Goal: Information Seeking & Learning: Learn about a topic

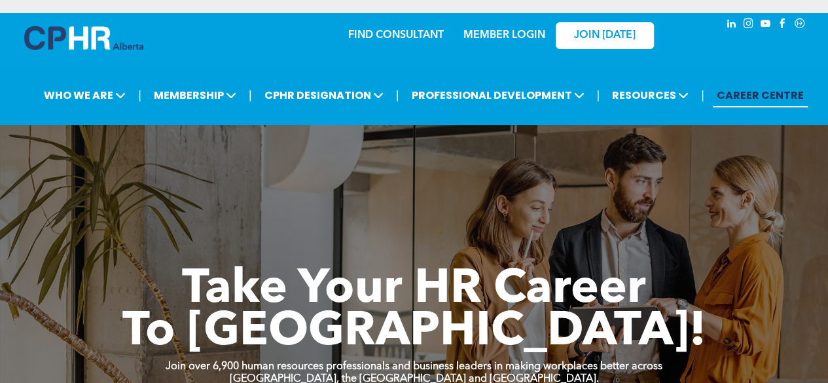
click at [730, 22] on span "linkedin" at bounding box center [732, 23] width 14 height 14
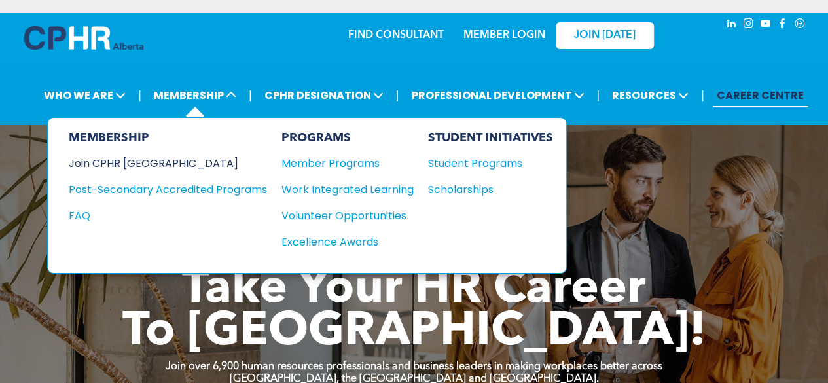
click at [107, 162] on div "Join CPHR [GEOGRAPHIC_DATA]" at bounding box center [158, 163] width 179 height 16
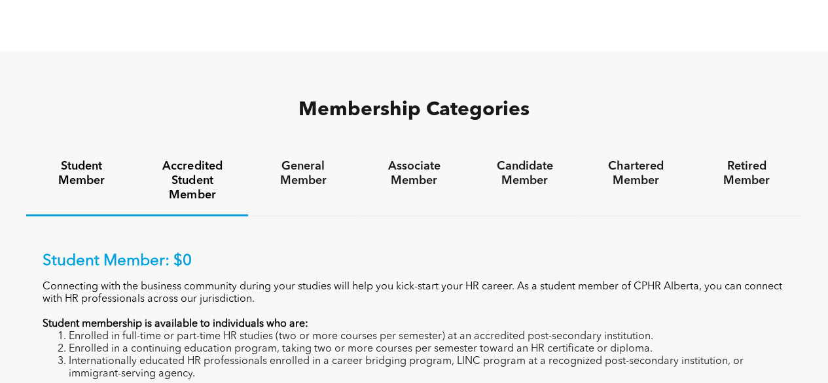
scroll to position [851, 0]
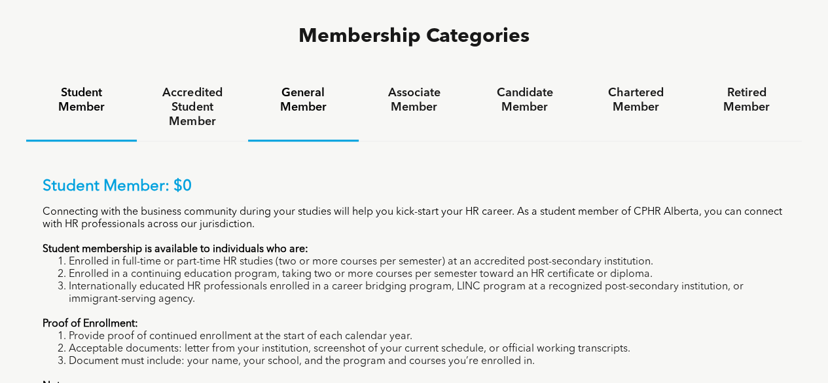
click at [287, 86] on h4 "General Member" at bounding box center [303, 100] width 87 height 29
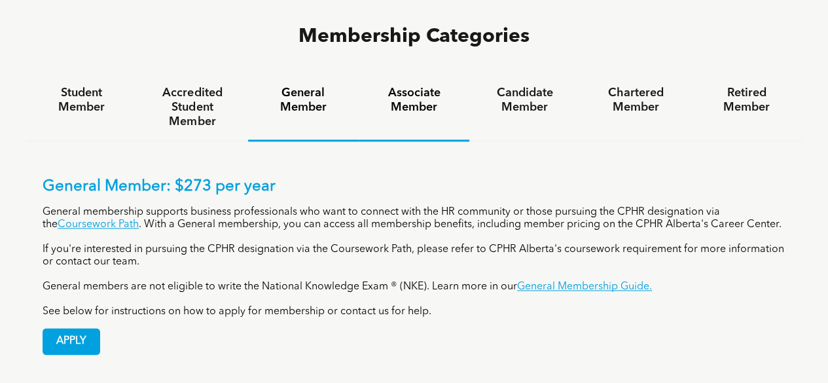
click at [414, 86] on h4 "Associate Member" at bounding box center [414, 100] width 87 height 29
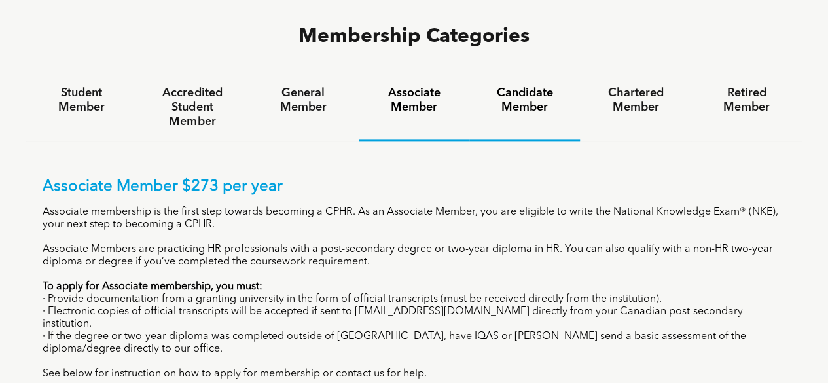
click at [494, 86] on h4 "Candidate Member" at bounding box center [524, 100] width 87 height 29
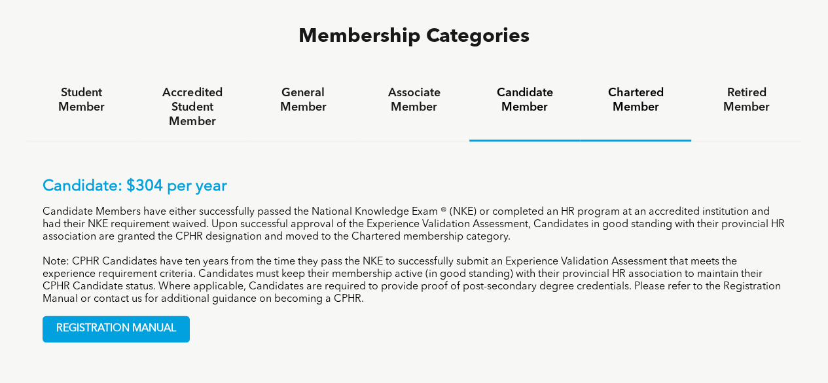
click at [636, 86] on h4 "Chartered Member" at bounding box center [635, 100] width 87 height 29
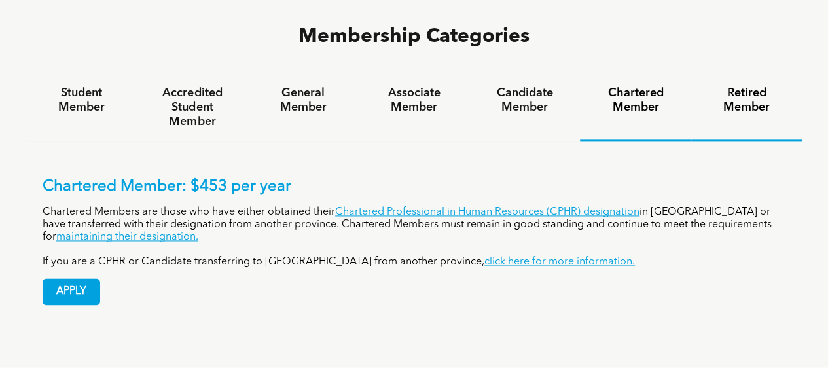
click at [716, 86] on h4 "Retired Member" at bounding box center [746, 100] width 87 height 29
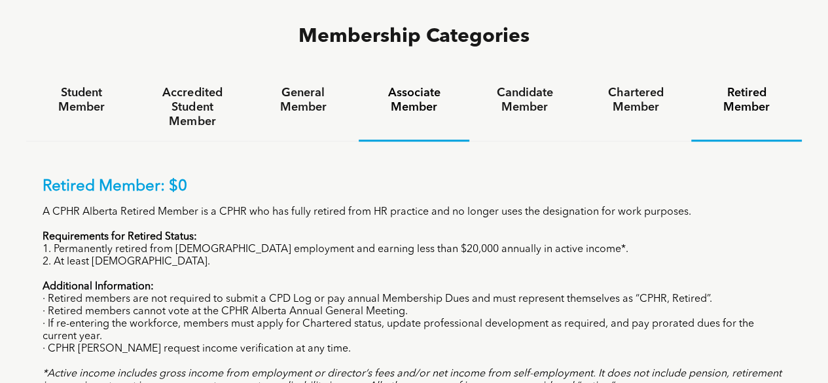
click at [344, 86] on h4 "General Member" at bounding box center [303, 100] width 87 height 29
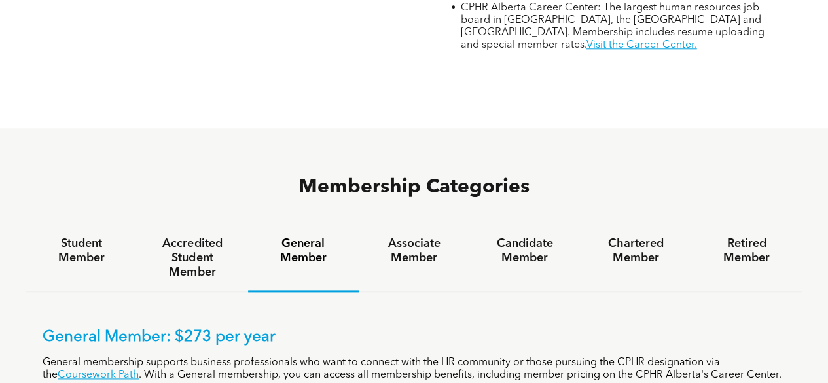
scroll to position [720, 0]
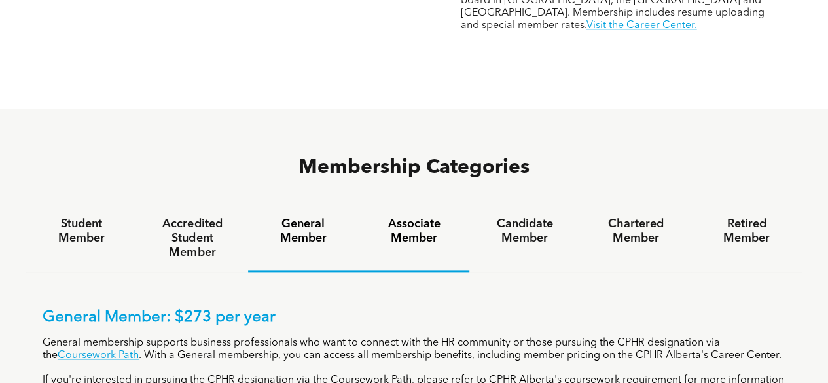
click at [377, 217] on h4 "Associate Member" at bounding box center [414, 231] width 87 height 29
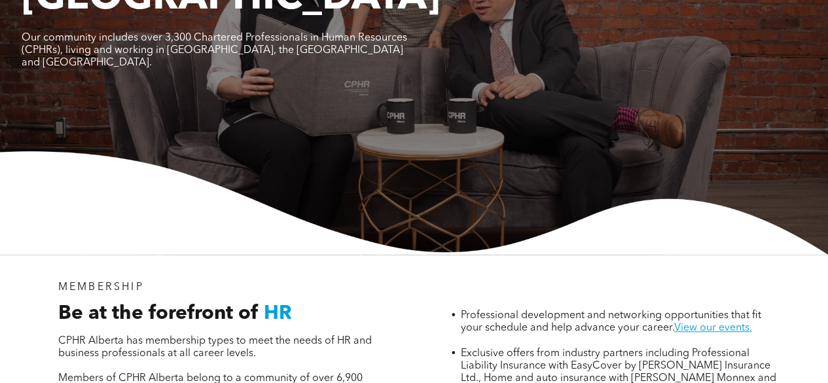
scroll to position [0, 0]
